Goal: Information Seeking & Learning: Understand process/instructions

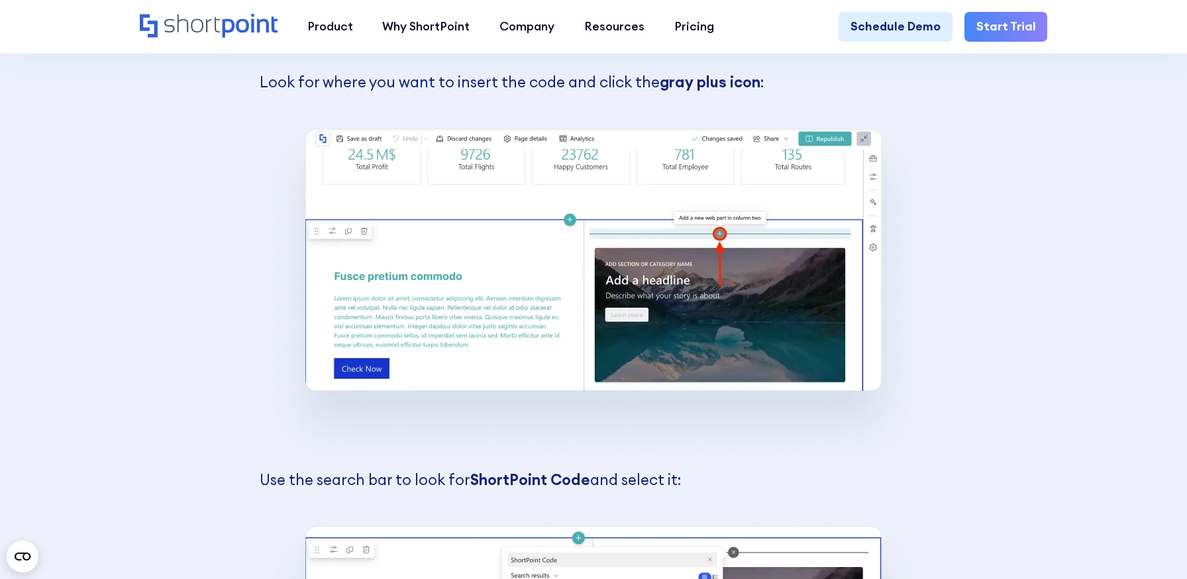
scroll to position [6980, 0]
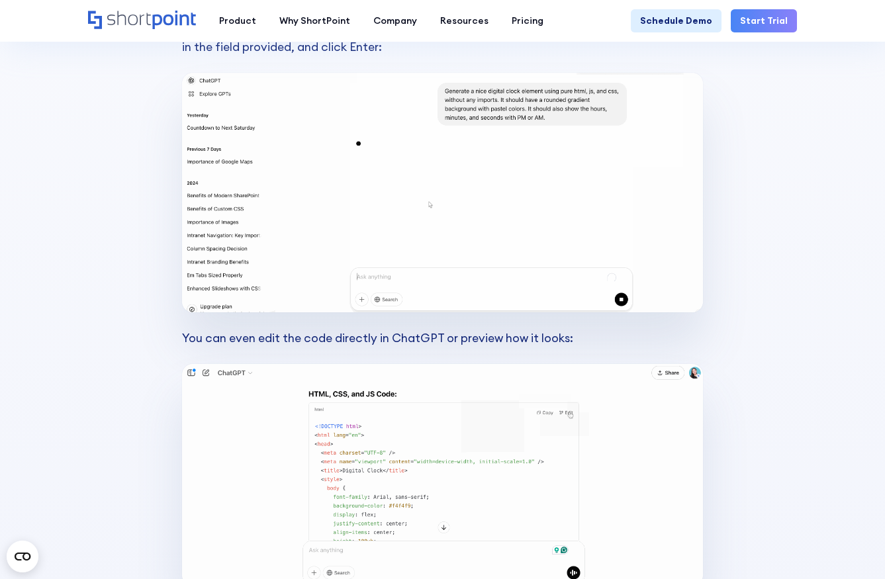
scroll to position [3831, 0]
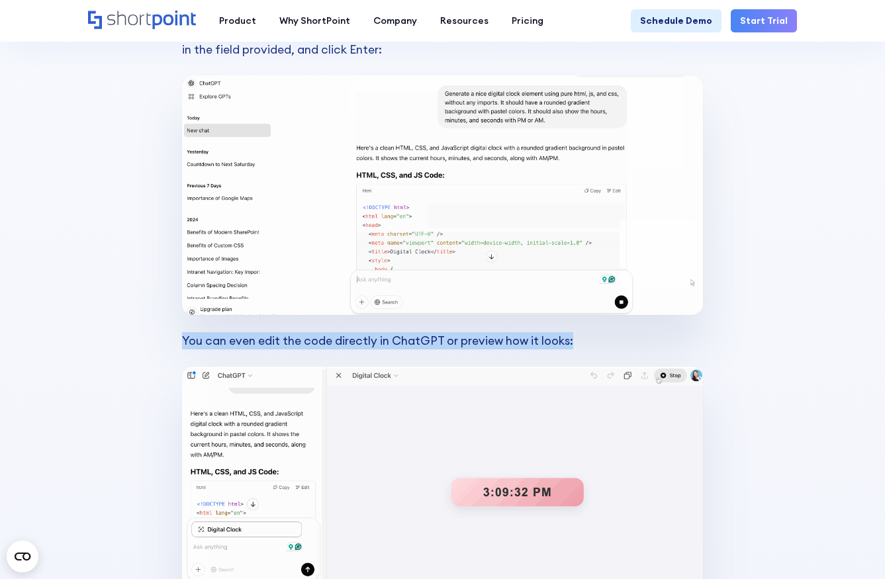
drag, startPoint x: 577, startPoint y: 327, endPoint x: 173, endPoint y: 319, distance: 404.0
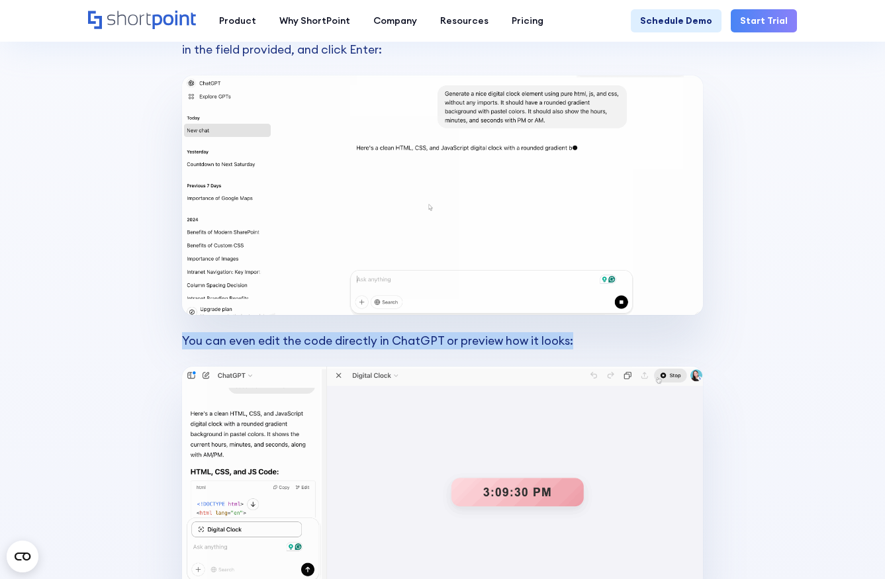
copy p "You can even edit the code directly in ChatGPT or preview how it looks:"
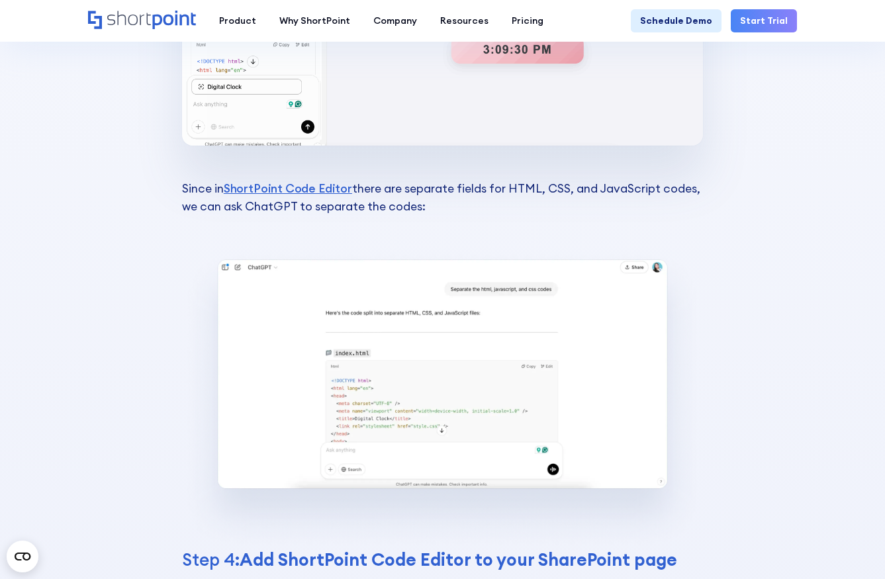
scroll to position [4264, 0]
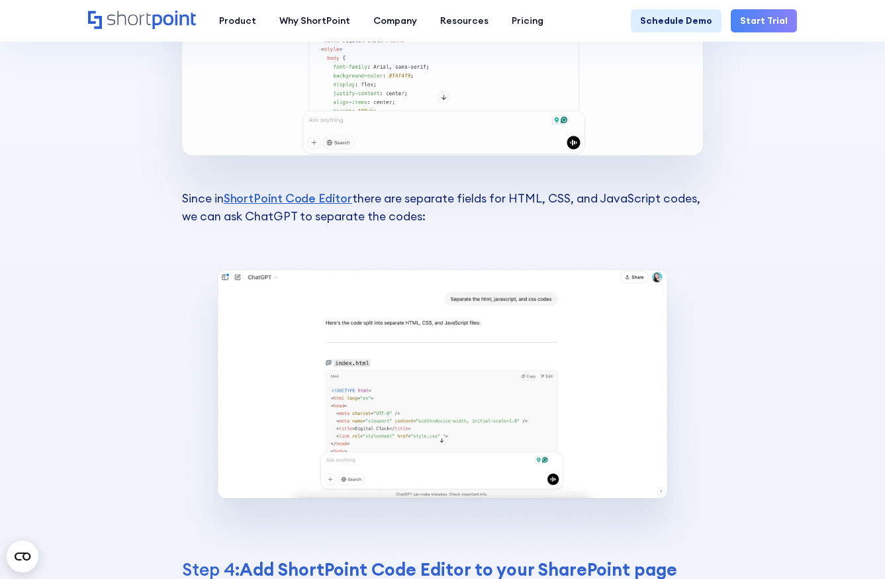
drag, startPoint x: 429, startPoint y: 200, endPoint x: 175, endPoint y: 179, distance: 254.5
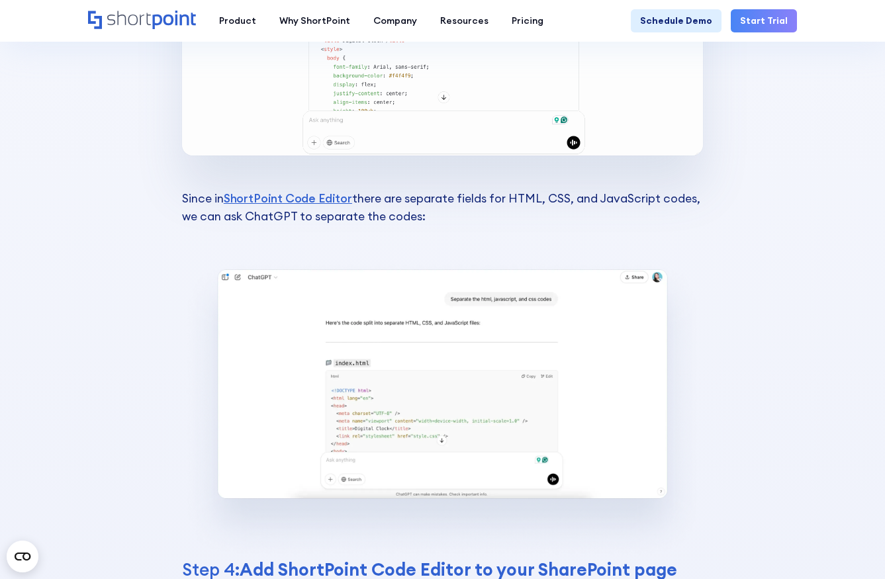
copy p "Since in ShortPoint Code Editor there are separate fields for HTML, CSS, and Ja…"
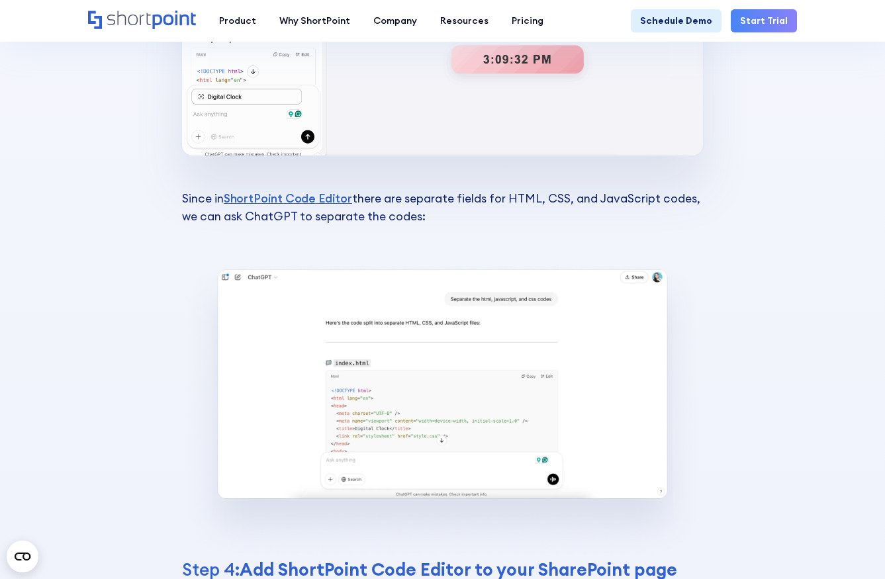
click at [358, 165] on p "Since in ShortPoint Code Editor there are separate fields for HTML, CSS, and Ja…" at bounding box center [443, 208] width 522 height 105
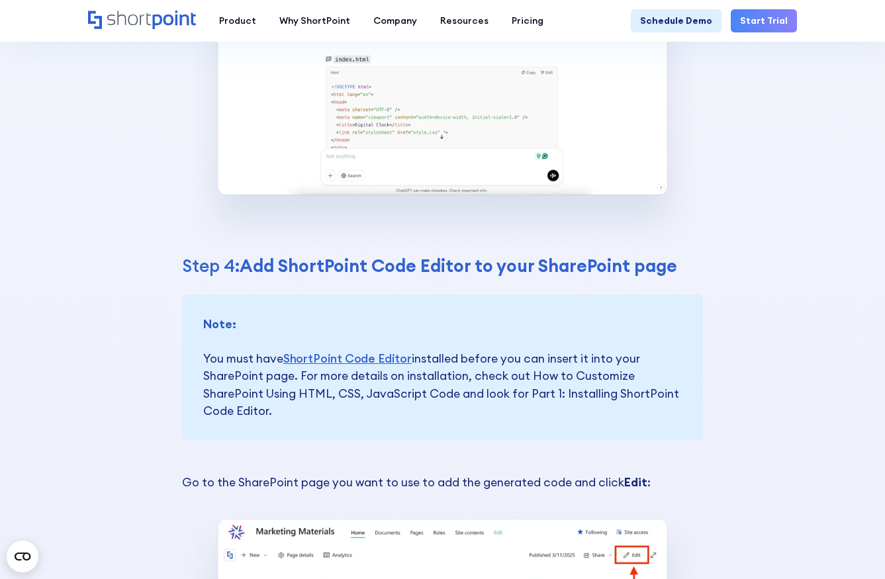
scroll to position [4569, 0]
click at [661, 254] on strong "Add ShortPoint Code Editor to your SharePoint page" at bounding box center [459, 265] width 438 height 22
drag, startPoint x: 279, startPoint y: 392, endPoint x: 201, endPoint y: 342, distance: 92.4
click at [201, 342] on div "Note: ‍ You must have ShortPoint Code Editor installed before you can insert it…" at bounding box center [443, 367] width 522 height 147
copy p "You must have ShortPoint Code Editor installed before you can insert it into yo…"
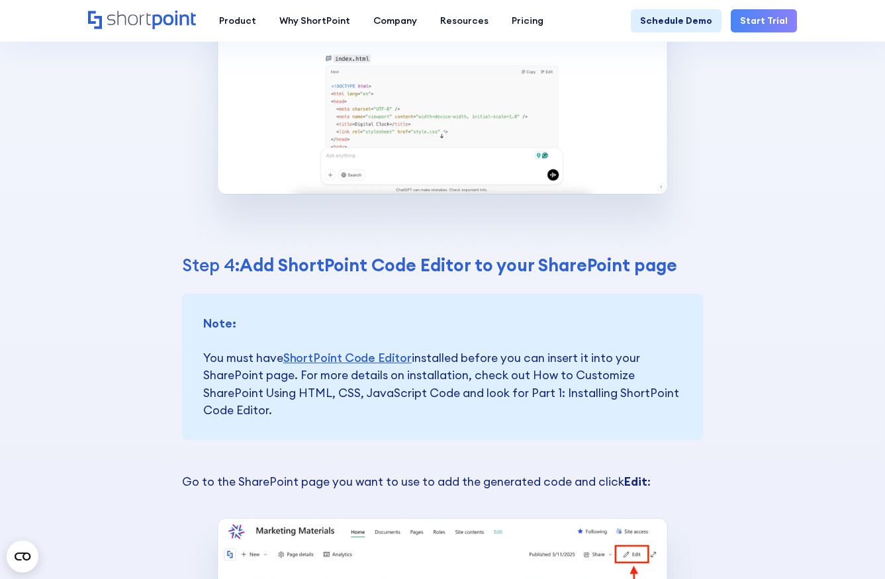
click at [430, 372] on p "Note: ‍ You must have ShortPoint Code Editor installed before you can insert it…" at bounding box center [442, 367] width 479 height 105
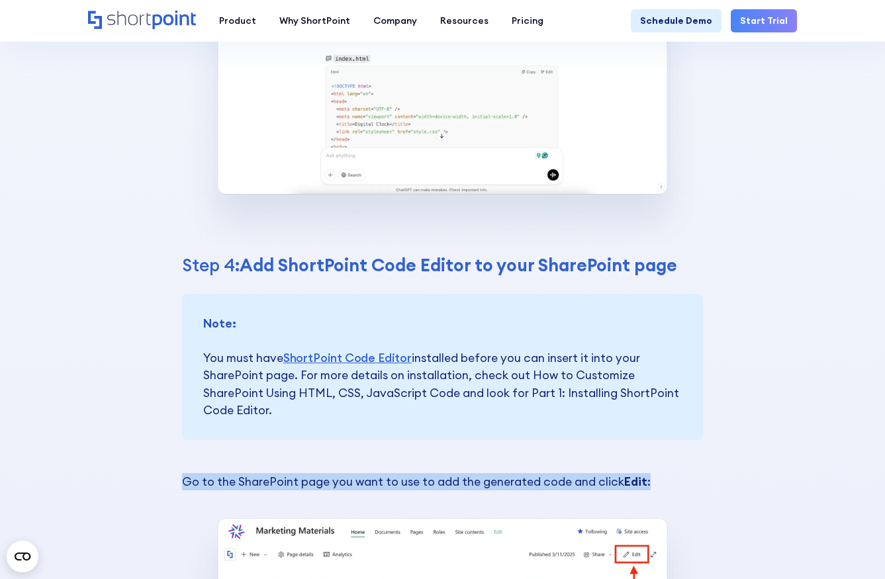
drag, startPoint x: 181, startPoint y: 468, endPoint x: 656, endPoint y: 458, distance: 474.2
click at [656, 473] on p "Go to the SharePoint page you want to use to add the generated code and click E…" at bounding box center [443, 490] width 522 height 35
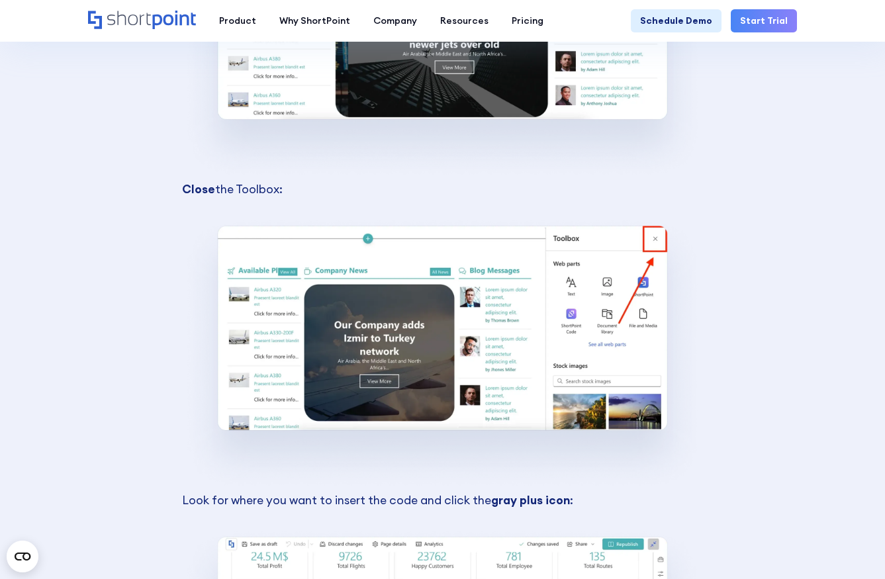
scroll to position [5195, 0]
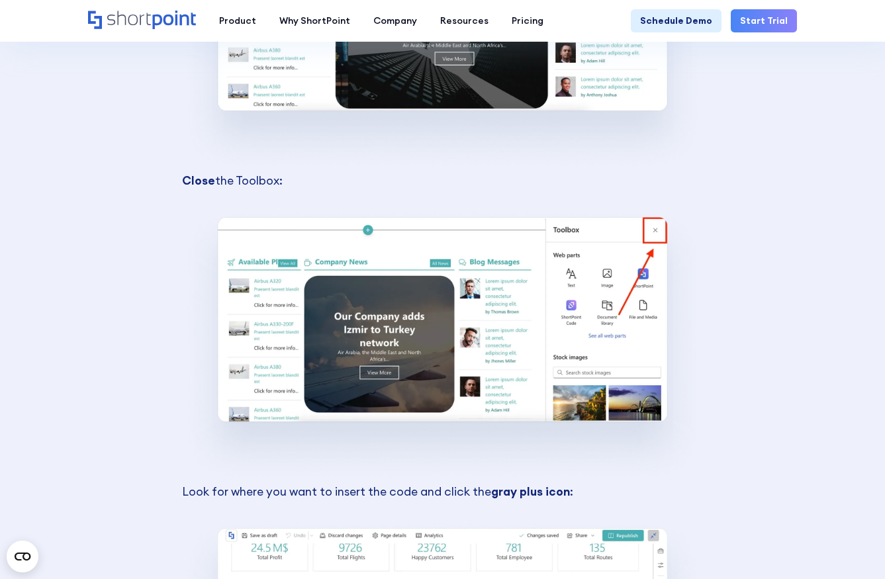
drag, startPoint x: 285, startPoint y: 166, endPoint x: 175, endPoint y: 166, distance: 109.3
click at [175, 166] on section "How to Code with ChatGPT and ShortPoint Code Editor Now that you know what Chat…" at bounding box center [442, 352] width 885 height 5322
copy p "Close the Toolbox:"
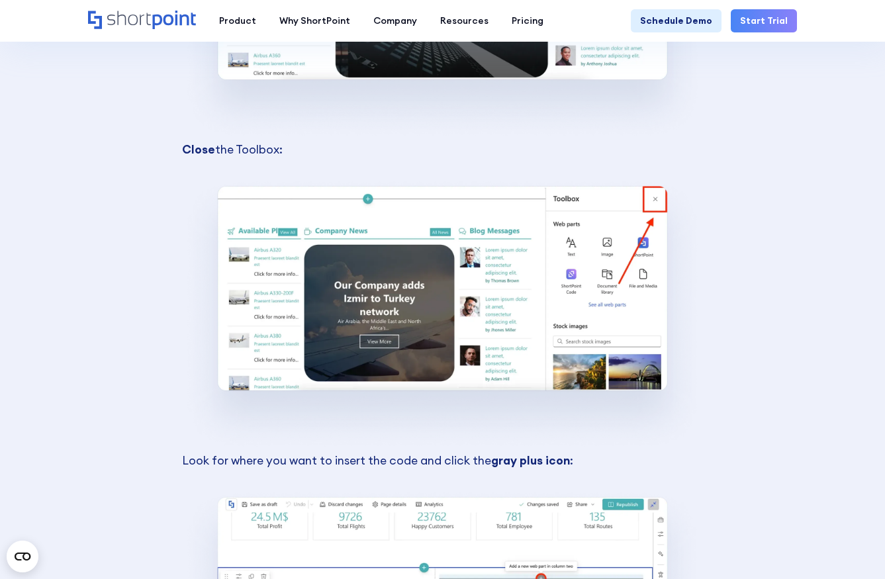
scroll to position [5252, 0]
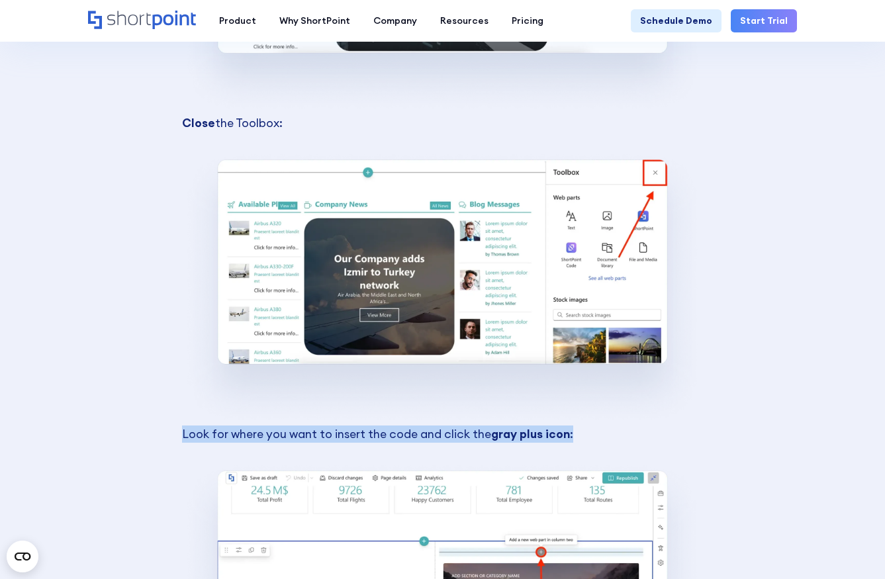
drag, startPoint x: 575, startPoint y: 417, endPoint x: 183, endPoint y: 418, distance: 392.7
click at [183, 426] on p "Look for where you want to insert the code and click the gray plus icon : ‍" at bounding box center [443, 443] width 522 height 35
copy p "Look for where you want to insert the code and click the gray plus icon :"
click at [218, 391] on img at bounding box center [443, 288] width 522 height 276
click at [183, 426] on p "Look for where you want to insert the code and click the gray plus icon : ‍" at bounding box center [443, 443] width 522 height 35
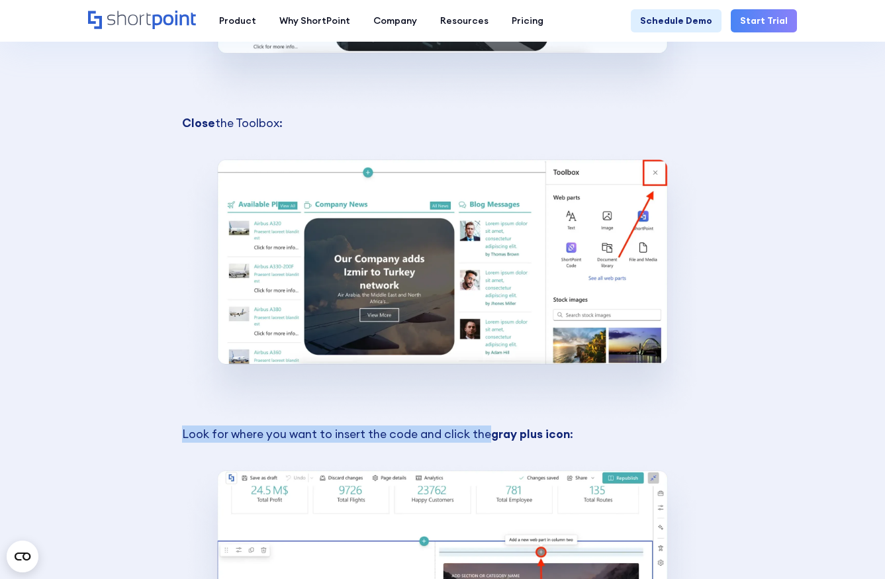
drag, startPoint x: 183, startPoint y: 417, endPoint x: 485, endPoint y: 417, distance: 301.3
click at [485, 426] on p "Look for where you want to insert the code and click the gray plus icon : ‍" at bounding box center [443, 443] width 522 height 35
copy p "Look for where you want to insert the code and click the"
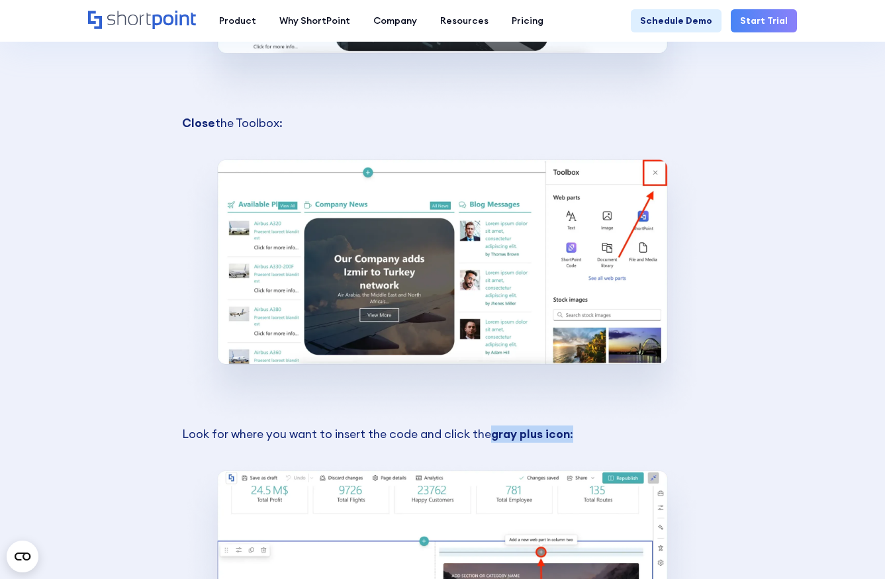
drag, startPoint x: 490, startPoint y: 416, endPoint x: 572, endPoint y: 421, distance: 81.6
click at [572, 426] on p "Look for where you want to insert the code and click the gray plus icon : ‍" at bounding box center [443, 443] width 522 height 35
drag, startPoint x: 489, startPoint y: 413, endPoint x: 566, endPoint y: 418, distance: 77.0
click at [566, 426] on p "Look for where you want to insert the code and click the gray plus icon : ‍" at bounding box center [443, 443] width 522 height 35
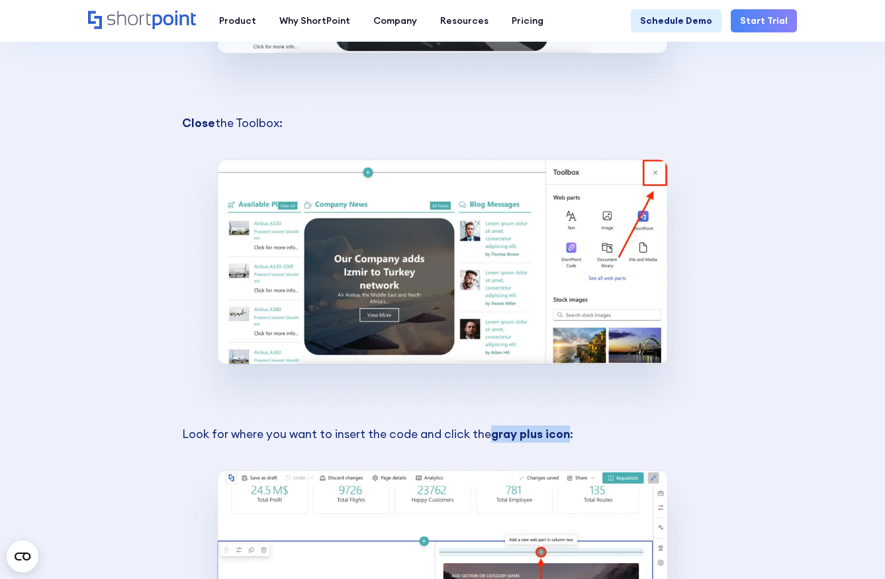
copy strong "gray plus icon"
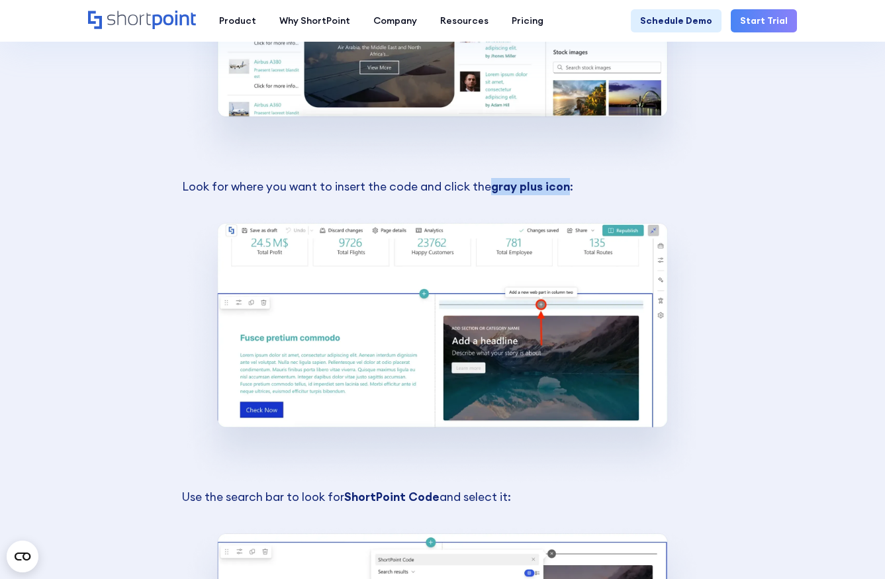
scroll to position [5500, 0]
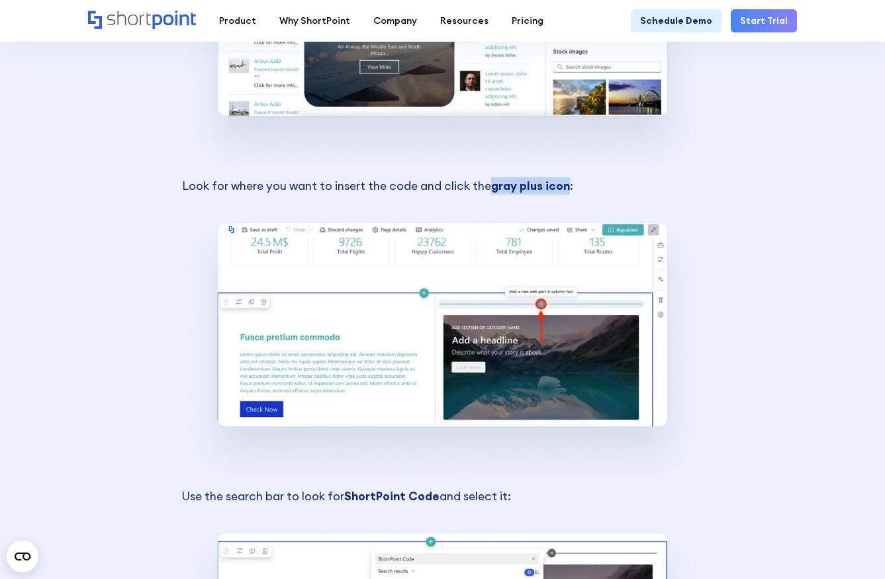
drag, startPoint x: 509, startPoint y: 479, endPoint x: 185, endPoint y: 475, distance: 324.5
click at [185, 488] on p "Use the search bar to look for ShortPoint Code and select it: ‍" at bounding box center [443, 505] width 522 height 35
copy p "Use the search bar to look for ShortPoint Code and select it:"
click at [445, 488] on p "Use the search bar to look for ShortPoint Code and select it: ‍" at bounding box center [443, 505] width 522 height 35
drag, startPoint x: 183, startPoint y: 475, endPoint x: 516, endPoint y: 472, distance: 333.1
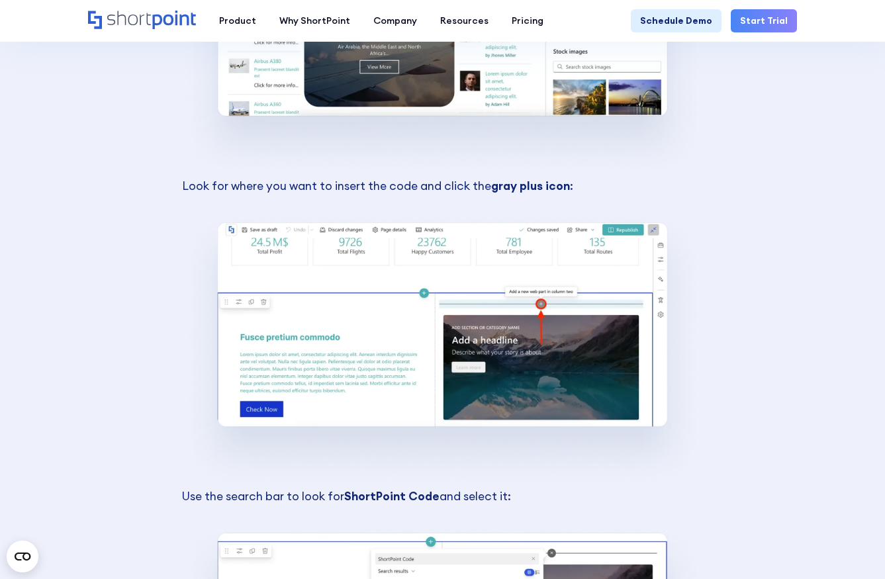
click at [516, 488] on p "Use the search bar to look for ShortPoint Code and select it: ‍" at bounding box center [443, 505] width 522 height 35
copy p "Use the search bar to look for ShortPoint Code and select it:"
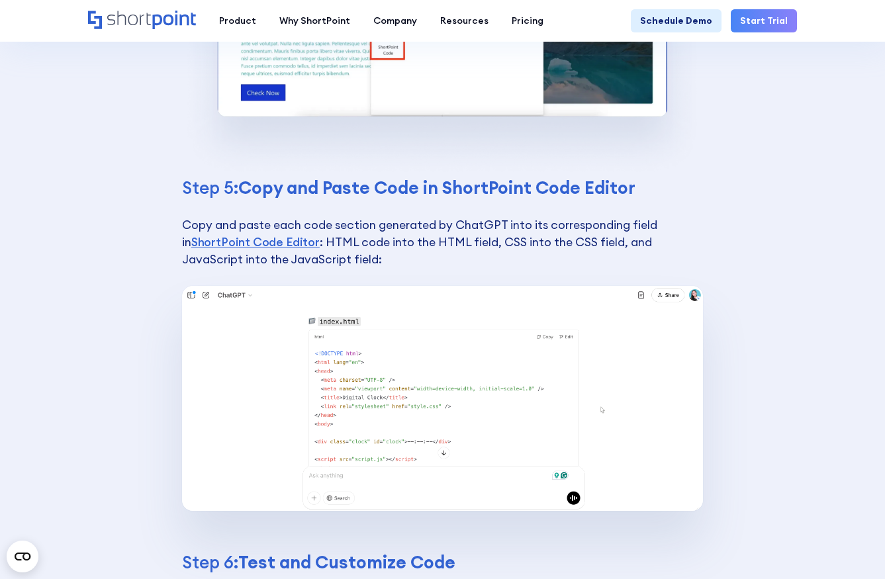
scroll to position [6071, 0]
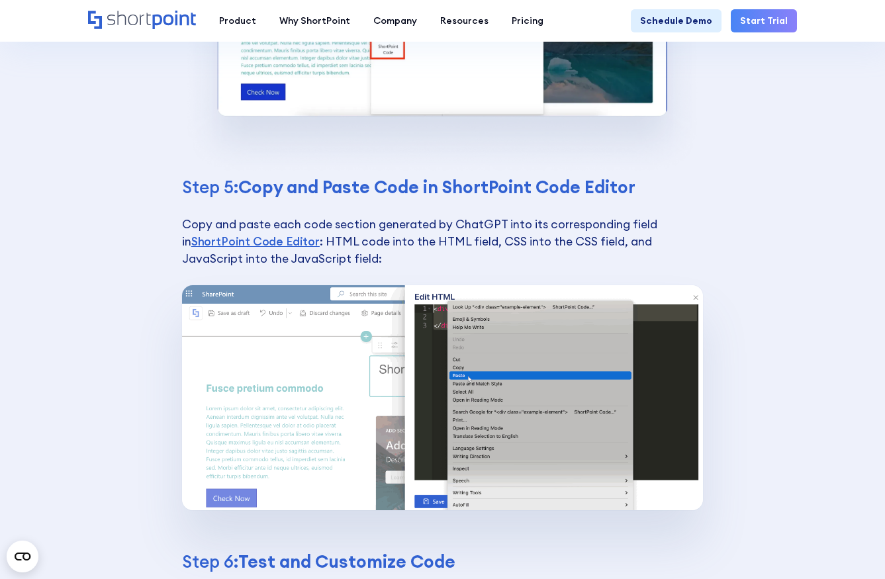
drag, startPoint x: 456, startPoint y: 266, endPoint x: 487, endPoint y: 266, distance: 31.1
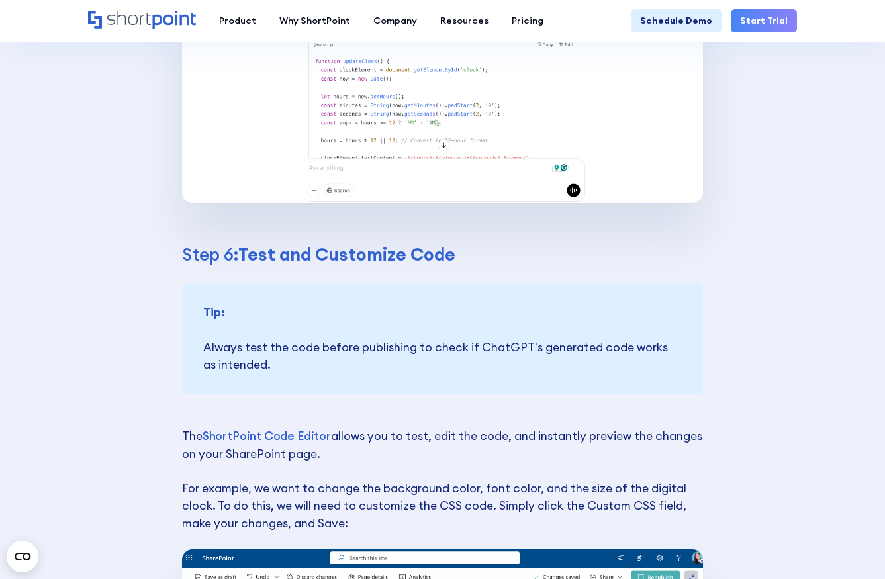
scroll to position [6379, 0]
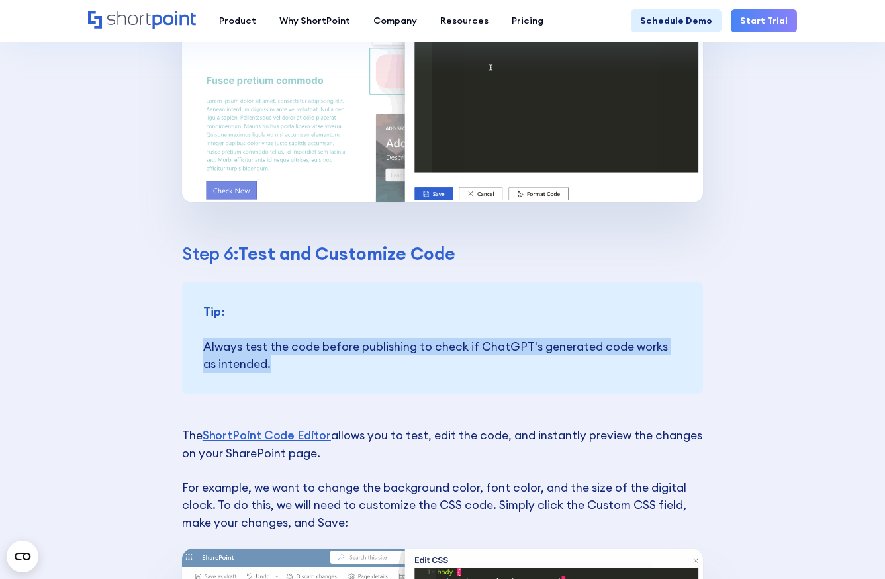
drag, startPoint x: 205, startPoint y: 326, endPoint x: 270, endPoint y: 358, distance: 71.4
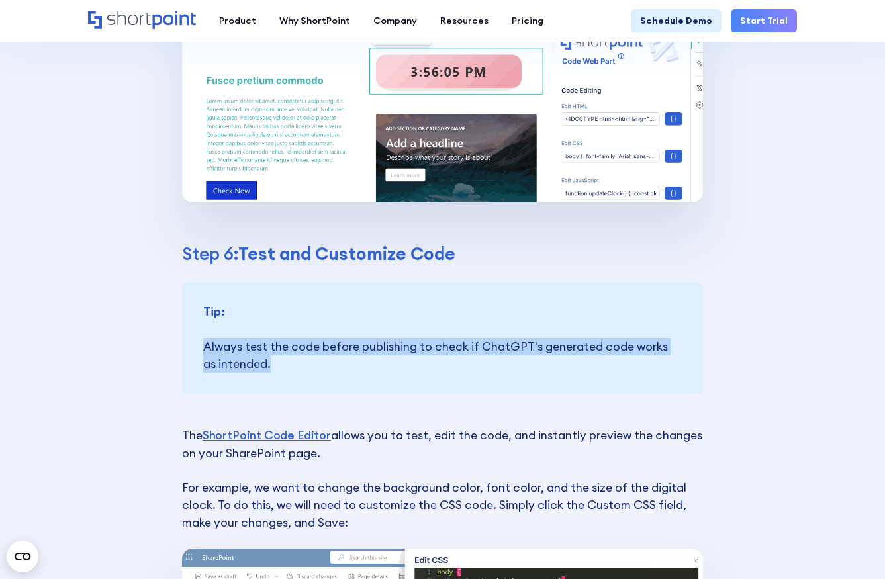
click at [270, 358] on div "Tip: ‍ Always test the code before publishing to check if ChatGPT's generated c…" at bounding box center [443, 338] width 522 height 112
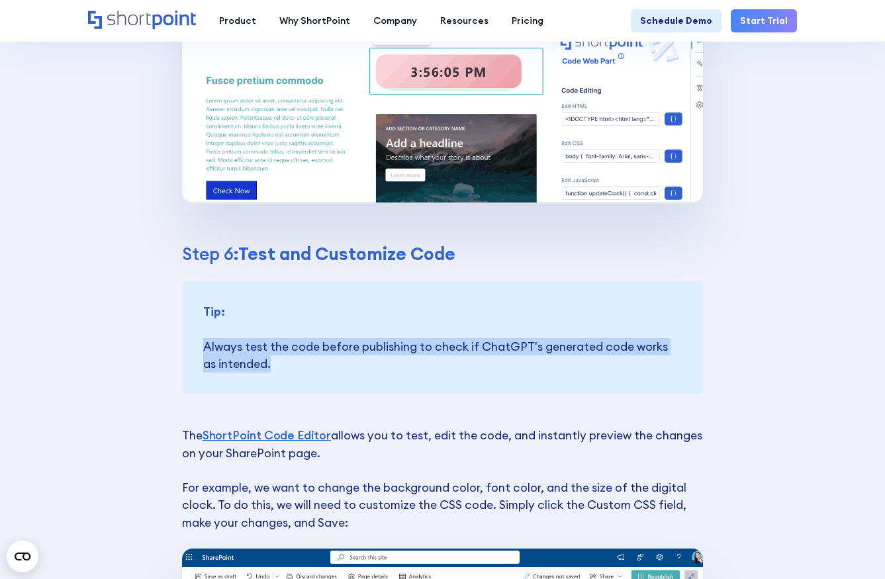
copy p "Always test the code before publishing to check if ChatGPT's generated code wor…"
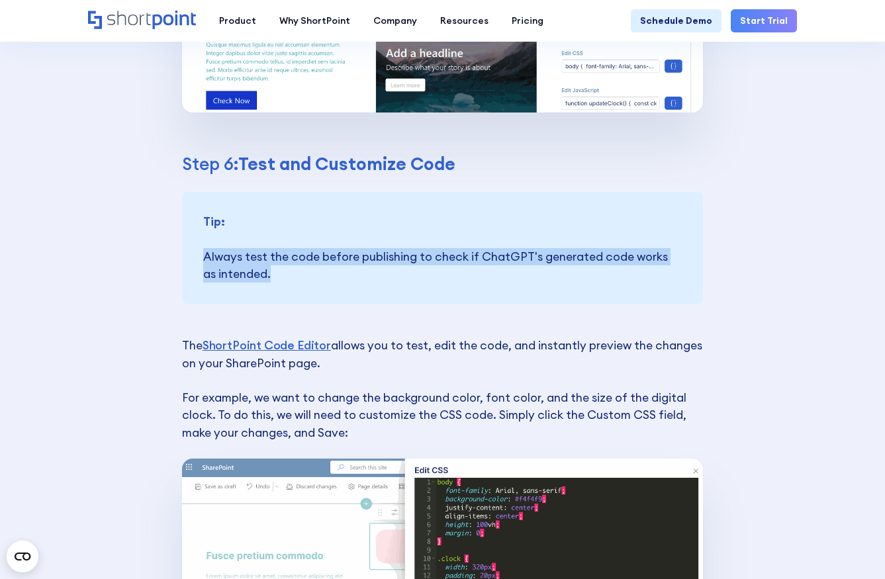
scroll to position [6472, 0]
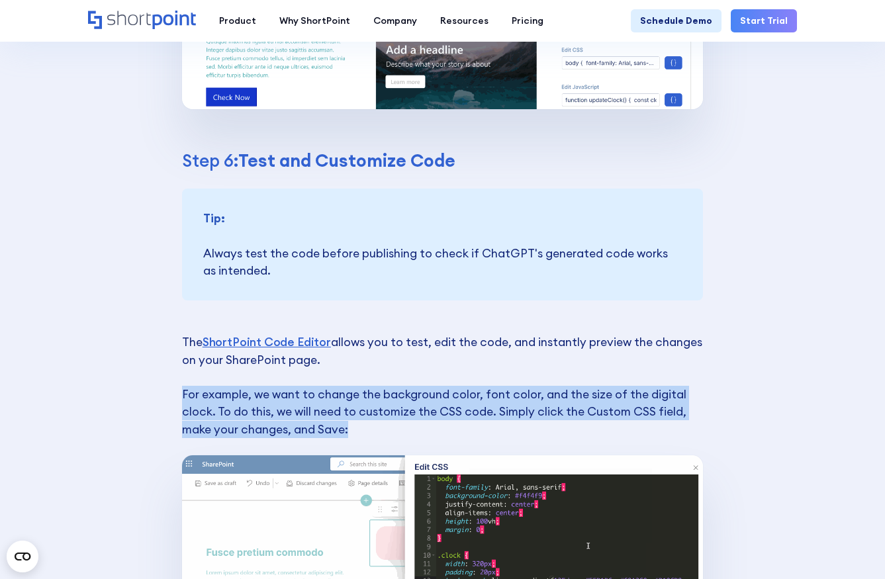
drag, startPoint x: 183, startPoint y: 375, endPoint x: 360, endPoint y: 416, distance: 181.5
click at [360, 416] on p "The ShortPoint Code Editor allows you to test, edit the code, and instantly pre…" at bounding box center [443, 395] width 522 height 122
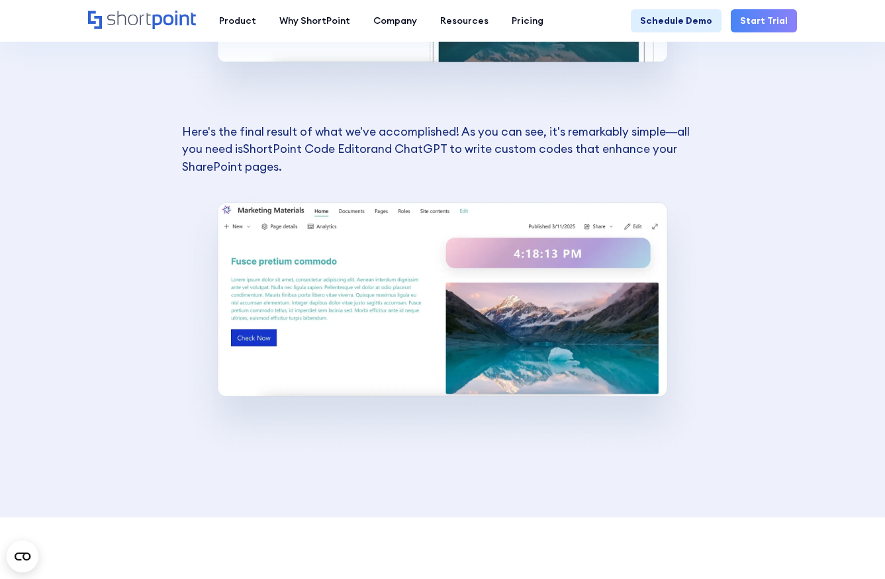
scroll to position [7681, 0]
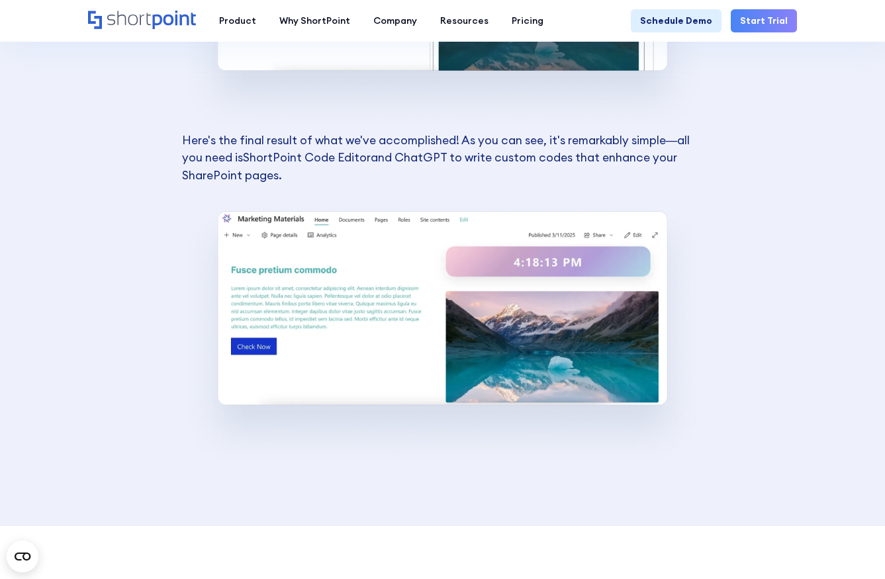
drag, startPoint x: 181, startPoint y: 121, endPoint x: 289, endPoint y: 152, distance: 111.7
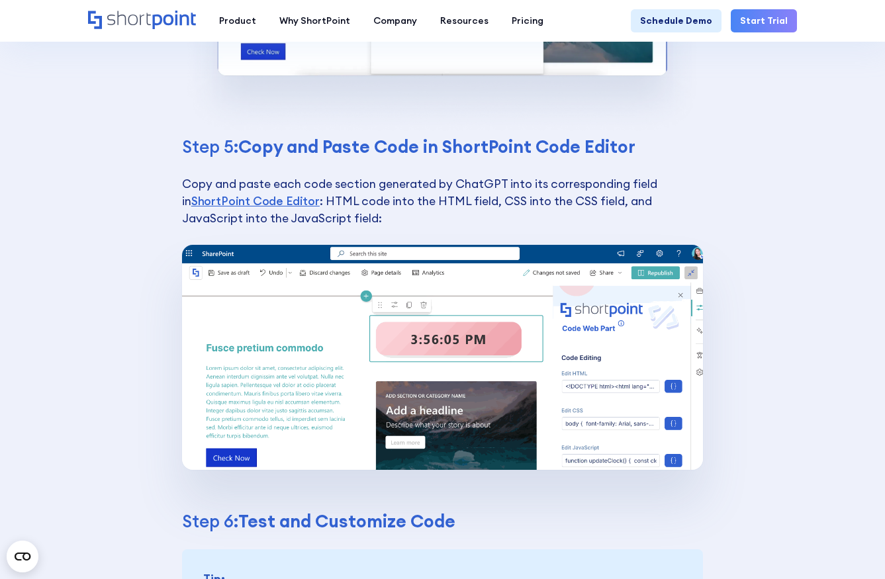
scroll to position [5983, 0]
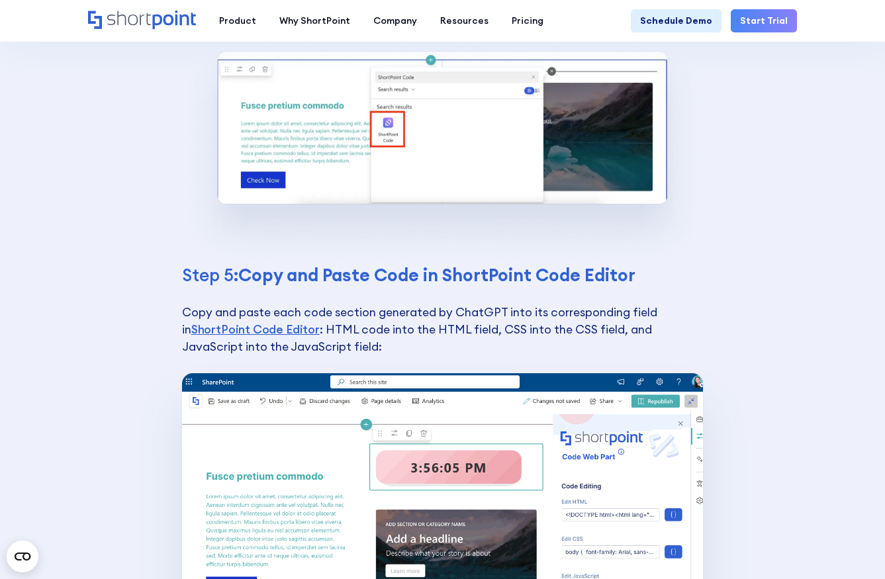
click at [269, 425] on img at bounding box center [443, 486] width 522 height 226
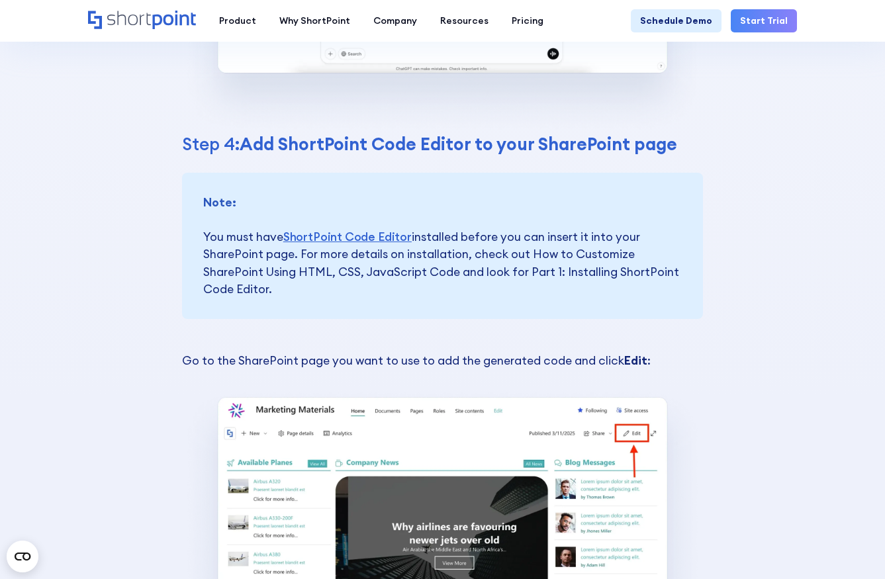
scroll to position [4685, 0]
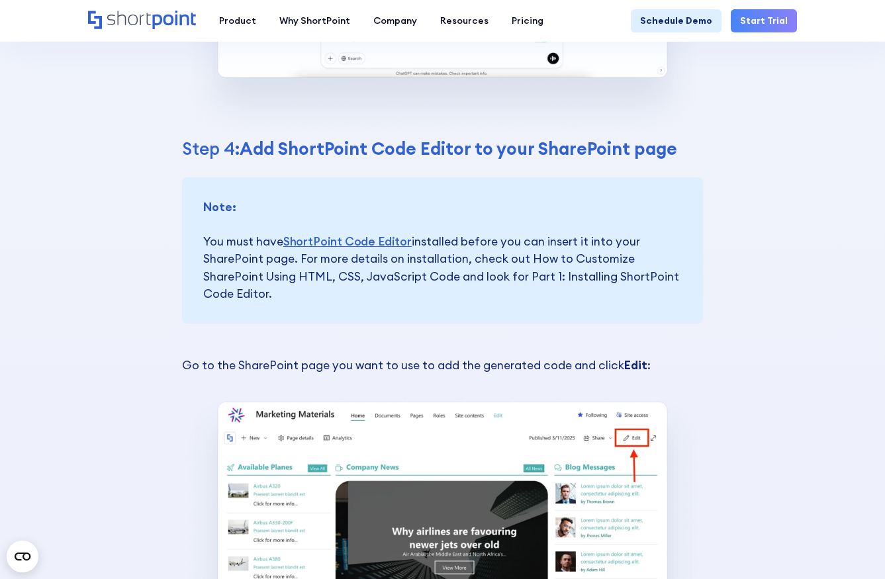
click at [350, 246] on p "Note: ‍ You must have ShortPoint Code Editor installed before you can insert it…" at bounding box center [442, 251] width 479 height 105
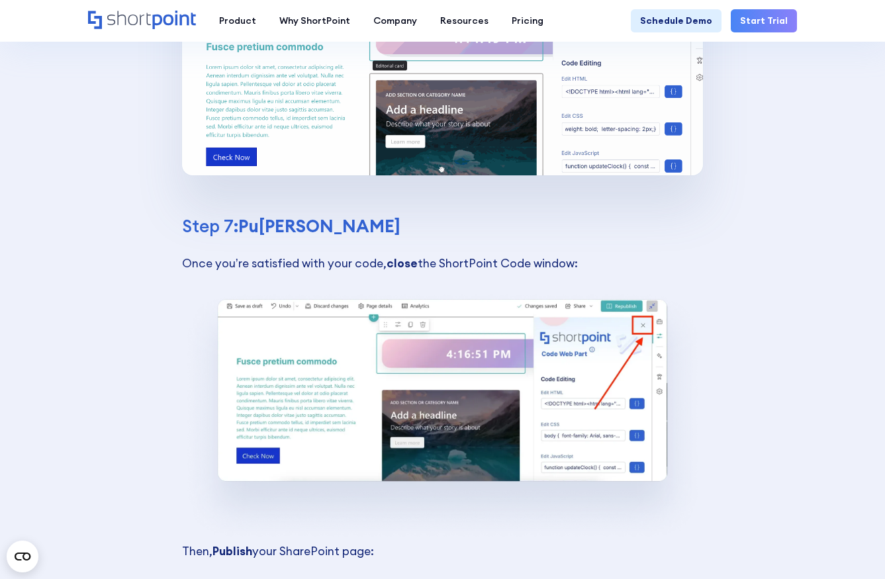
scroll to position [6981, 0]
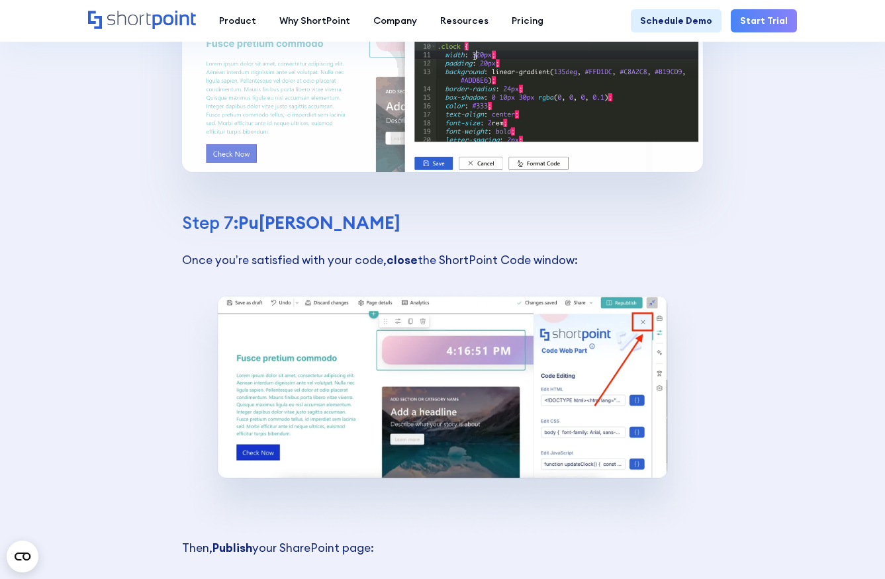
click at [515, 252] on p "Once you’re satisfied with your code, close the ShortPoint Code window: ‍" at bounding box center [443, 269] width 522 height 35
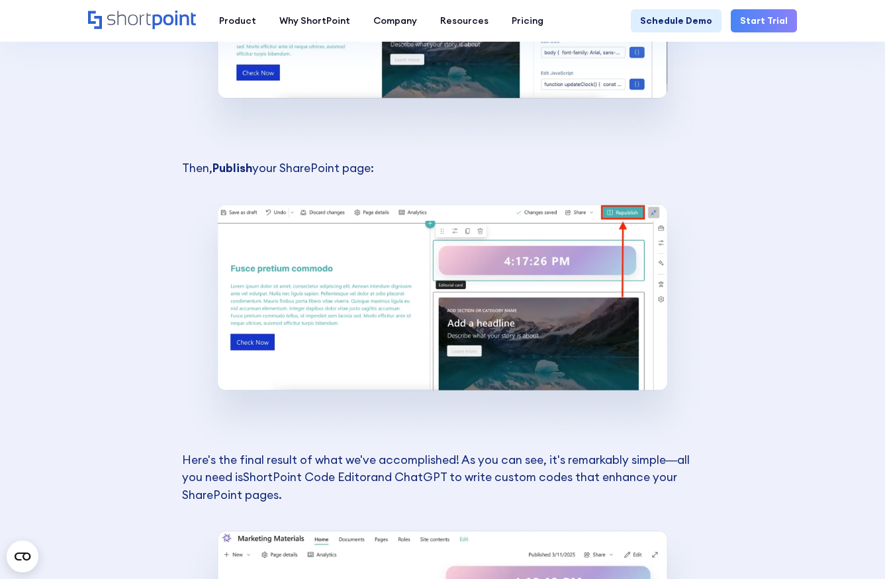
scroll to position [7362, 0]
click at [426, 460] on p "Here's the final result of what we've accomplished! As you can see, it's remark…" at bounding box center [443, 486] width 522 height 70
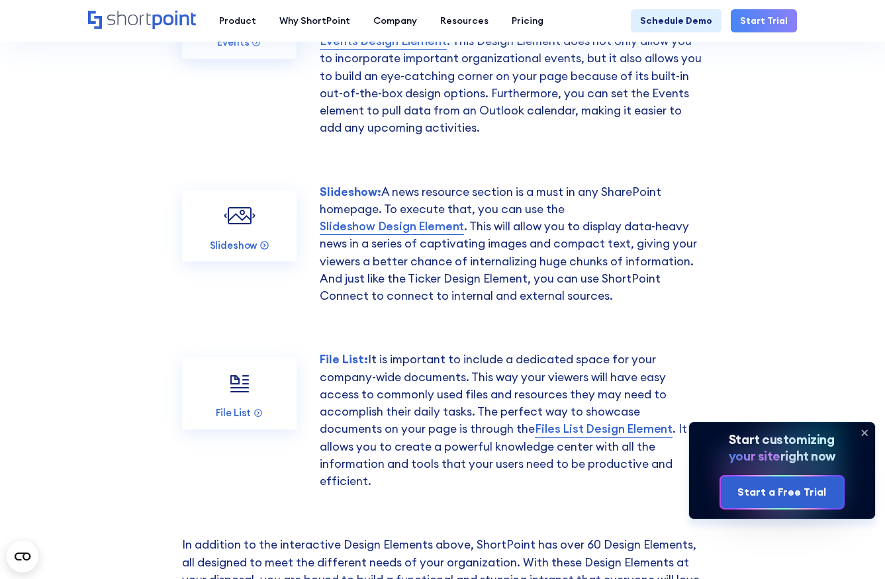
scroll to position [1453, 0]
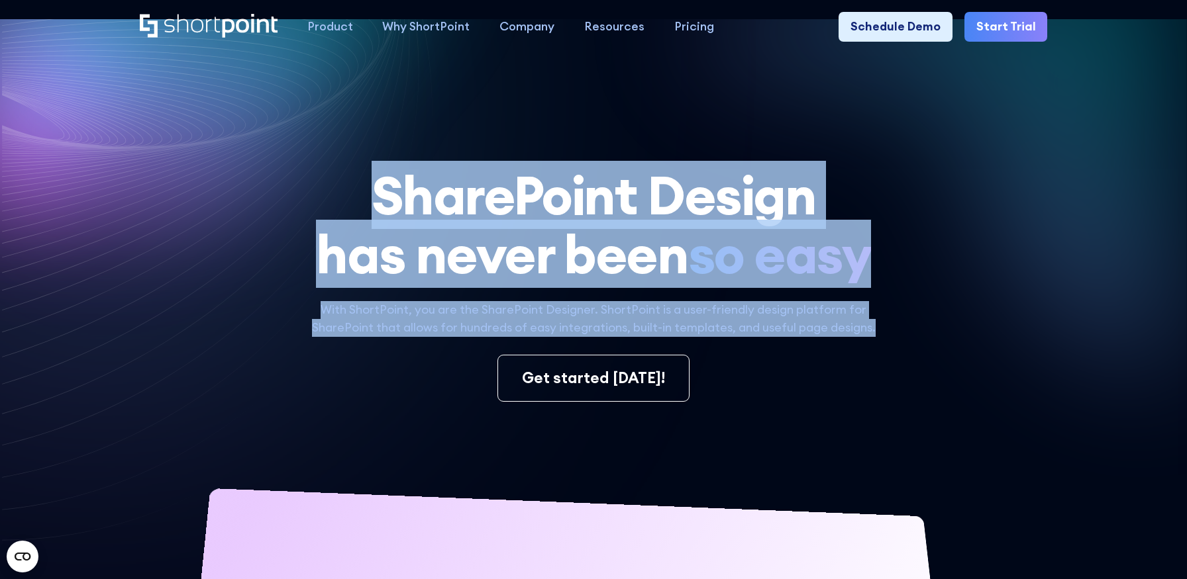
drag, startPoint x: 384, startPoint y: 188, endPoint x: 883, endPoint y: 336, distance: 520.1
click at [883, 336] on div "SharePoint Design has never been so easy With ShortPoint, you are the SharePoin…" at bounding box center [594, 554] width 908 height 776
click at [883, 336] on p "With ShortPoint, you are the SharePoint Designer. ShortPoint is a user-friendly…" at bounding box center [593, 319] width 601 height 36
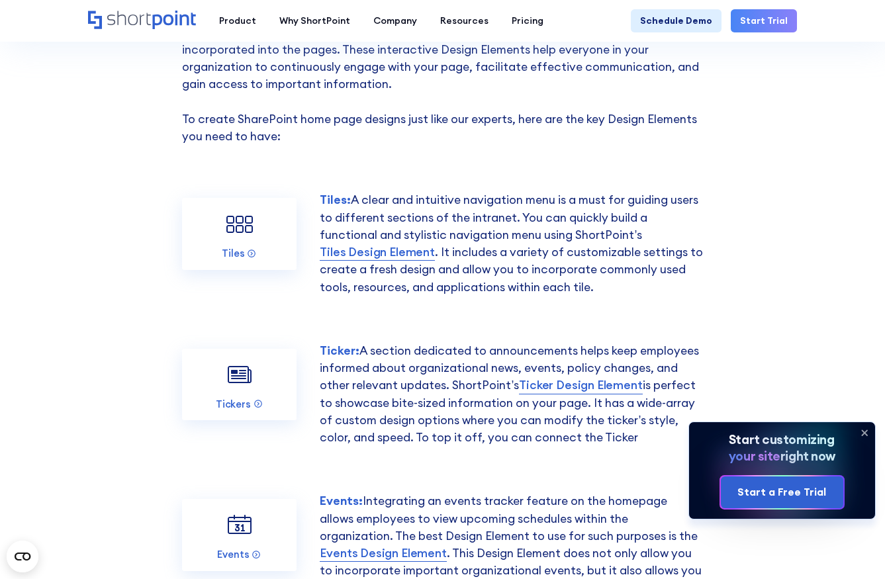
scroll to position [890, 0]
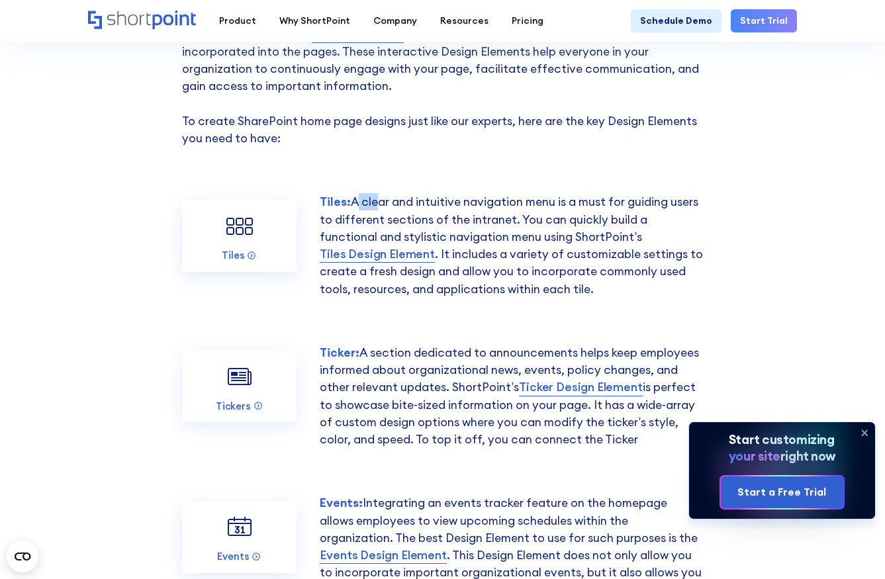
drag, startPoint x: 354, startPoint y: 199, endPoint x: 372, endPoint y: 202, distance: 18.7
click at [372, 202] on p "Tiles: A clear and intuitive navigation menu is a must for guiding users to dif…" at bounding box center [511, 245] width 383 height 105
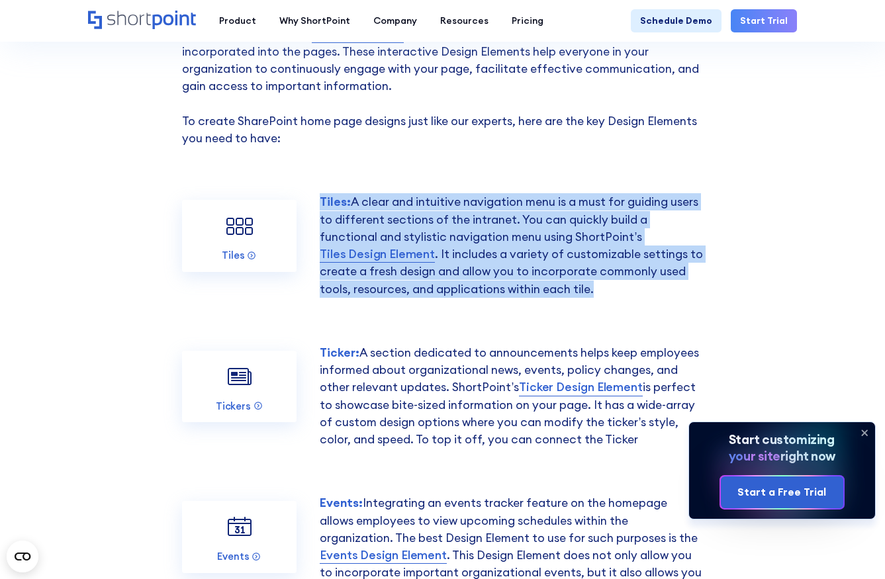
drag, startPoint x: 322, startPoint y: 199, endPoint x: 492, endPoint y: 287, distance: 191.6
click at [492, 287] on p "Tiles: A clear and intuitive navigation menu is a must for guiding users to dif…" at bounding box center [511, 245] width 383 height 105
copy p "Tiles: A clear and intuitive navigation menu is a must for guiding users to dif…"
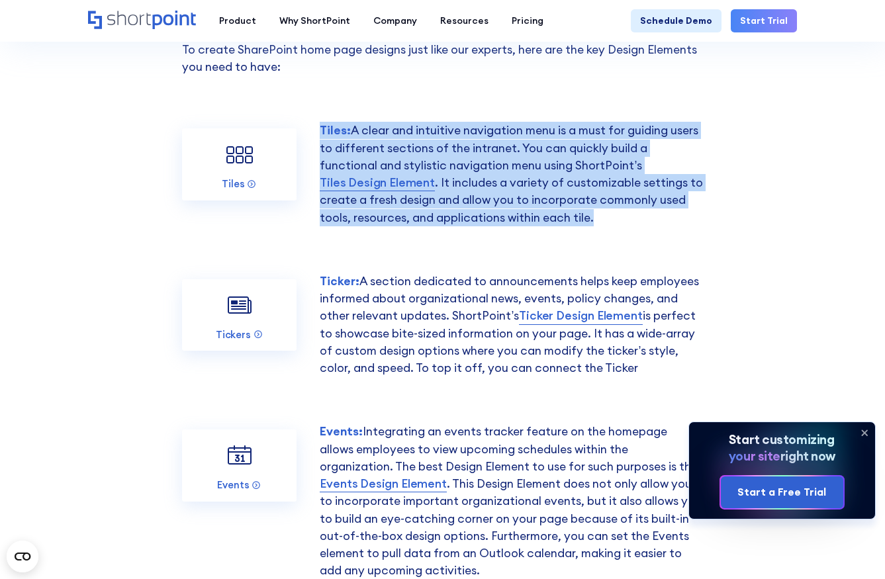
drag, startPoint x: 323, startPoint y: 283, endPoint x: 646, endPoint y: 366, distance: 333.8
click at [646, 366] on p "Ticker: A section dedicated to announcements helps keep employees informed abou…" at bounding box center [511, 325] width 383 height 105
copy p "Ticker: A section dedicated to announcements helps keep employees informed abou…"
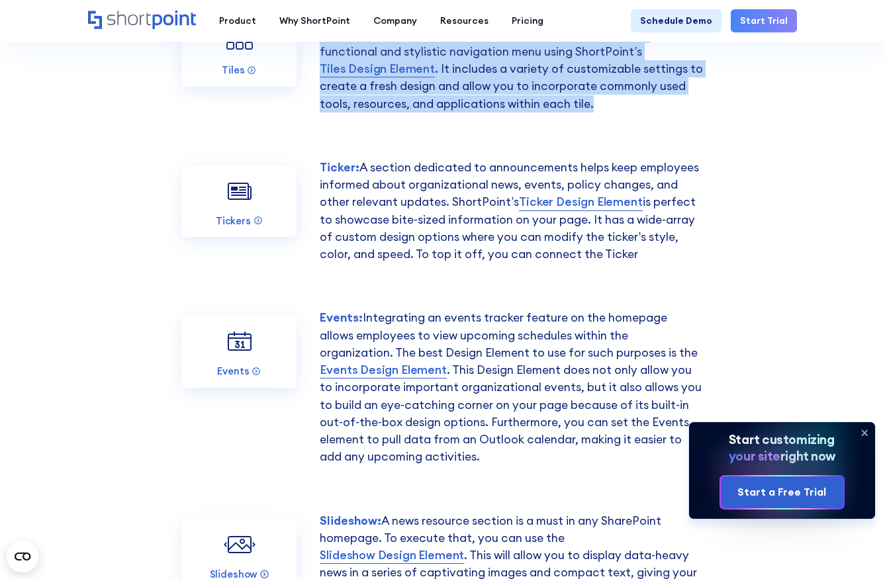
scroll to position [1105, 0]
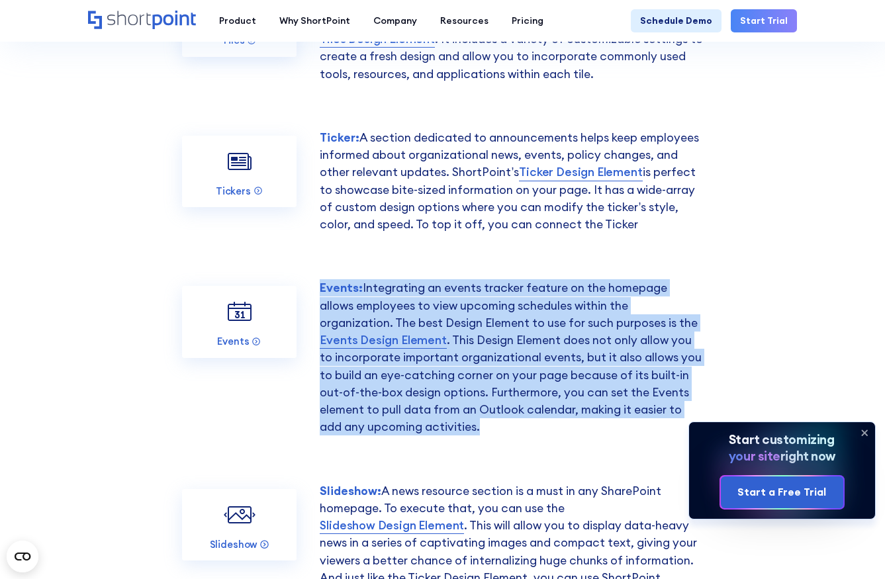
drag, startPoint x: 319, startPoint y: 288, endPoint x: 513, endPoint y: 427, distance: 238.7
click at [513, 427] on div "Events Events: Integrating an events tracker feature on the homepage allows emp…" at bounding box center [443, 357] width 522 height 156
copy p "Events: Integrating an events tracker feature on the homepage allows employees …"
